Goal: Task Accomplishment & Management: Use online tool/utility

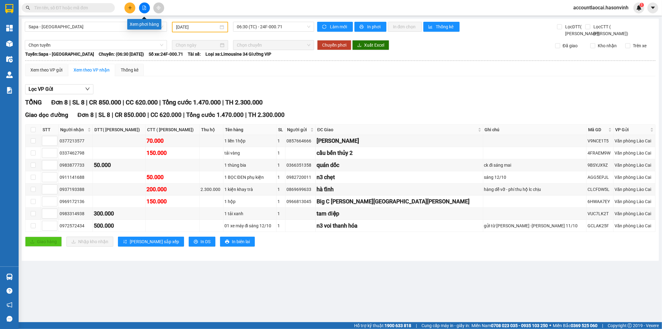
click at [142, 5] on button at bounding box center [144, 7] width 11 height 11
click at [181, 25] on input "[DATE]" at bounding box center [197, 27] width 43 height 7
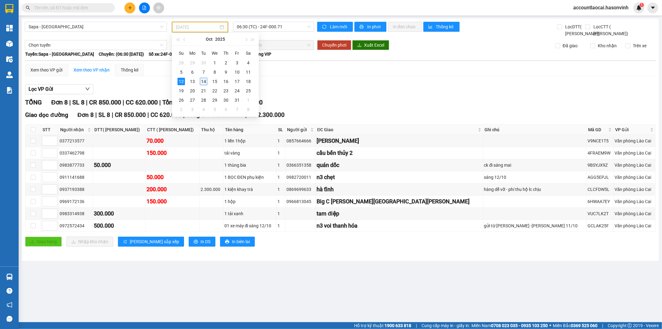
click at [198, 79] on td "14" at bounding box center [203, 81] width 11 height 9
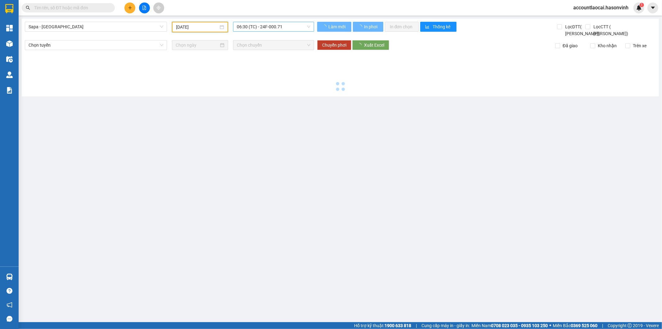
type input "[DATE]"
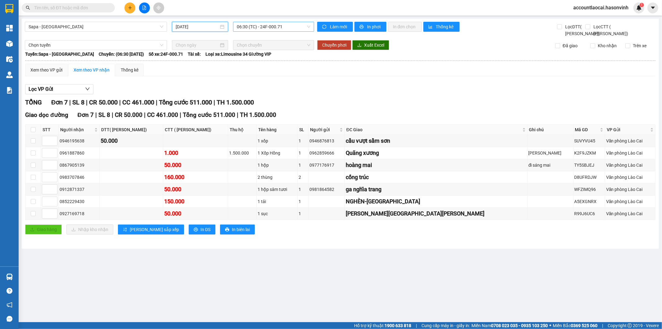
click at [288, 25] on span "06:30 (TC) - 24F-000.71" at bounding box center [273, 26] width 73 height 9
click at [260, 47] on div "06:30 (TC) - 24F-000.71" at bounding box center [261, 49] width 48 height 7
click at [68, 9] on input "text" at bounding box center [70, 7] width 73 height 7
type input "0"
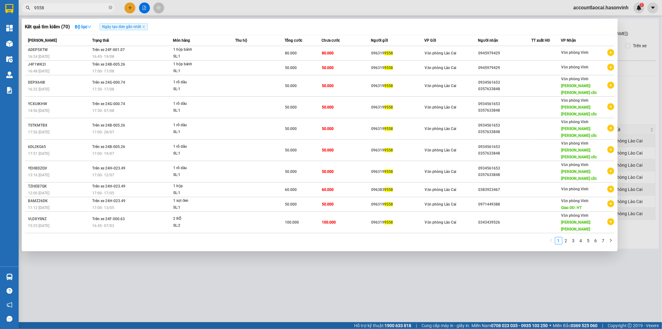
type input "9558"
click at [657, 29] on div at bounding box center [331, 164] width 662 height 329
